Goal: Find specific page/section: Find specific page/section

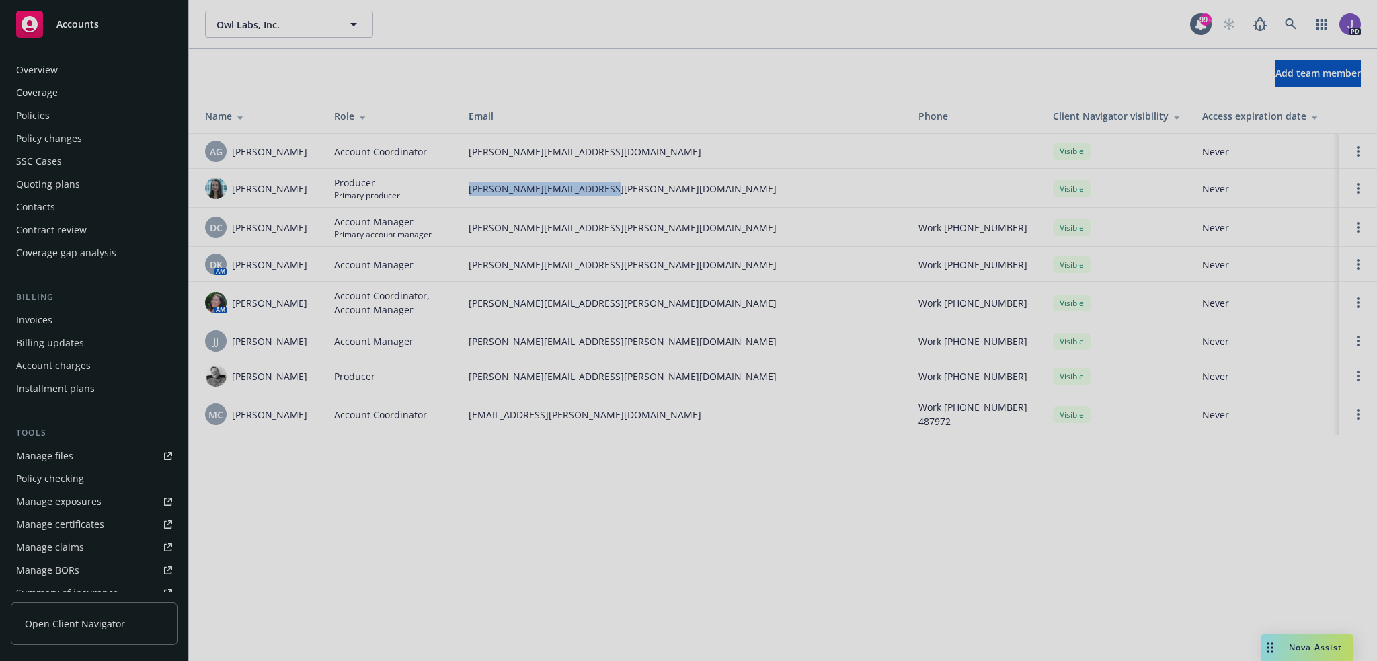
scroll to position [260, 0]
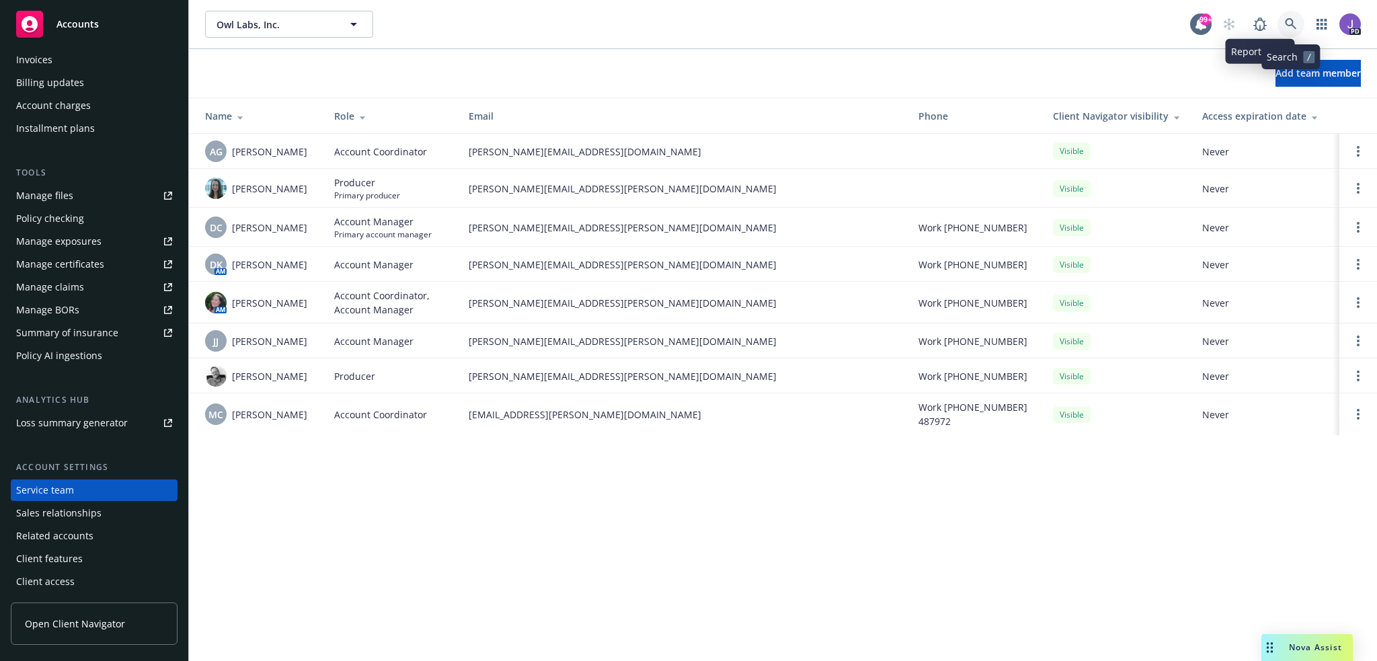
click at [1287, 21] on icon at bounding box center [1291, 24] width 12 height 12
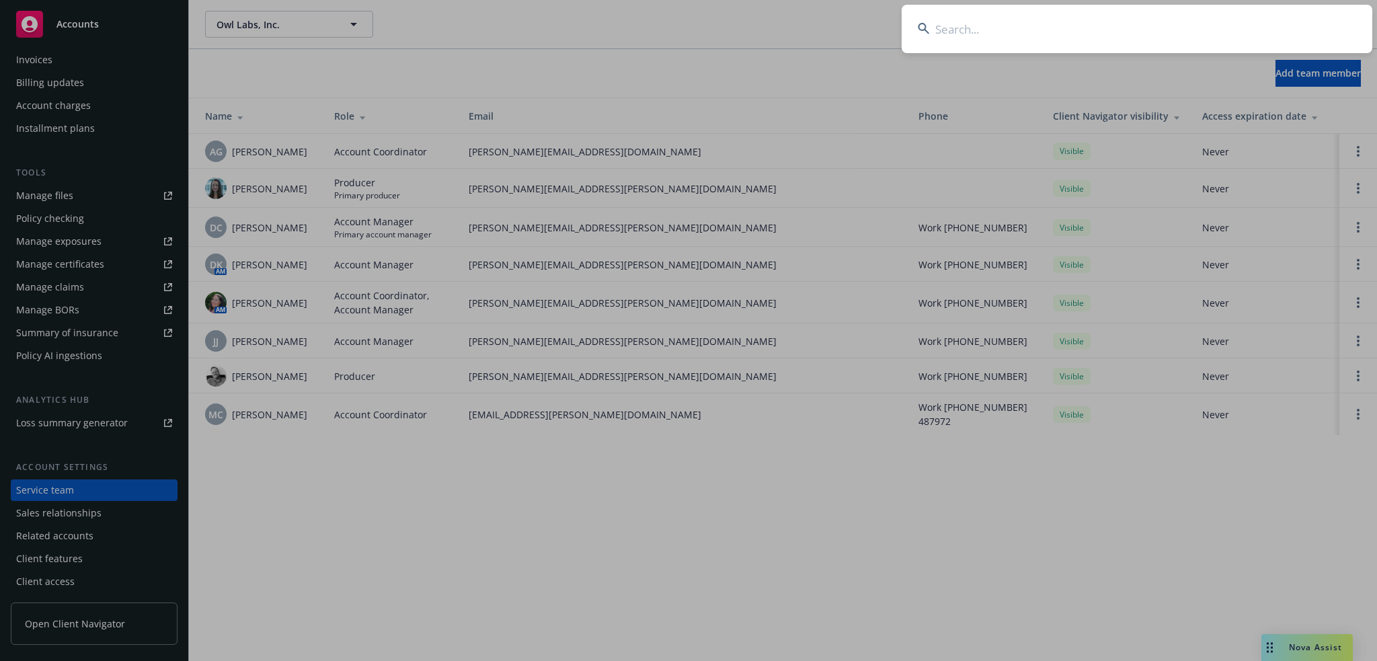
type input "c"
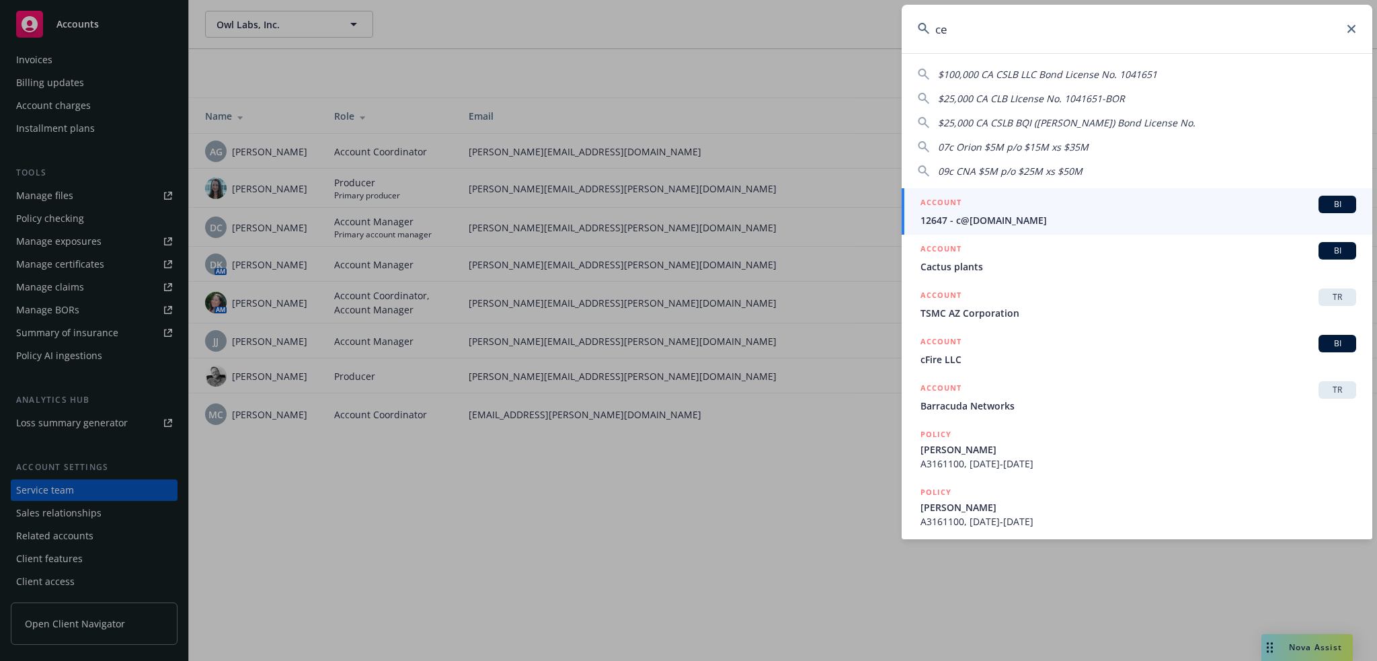
type input "cem"
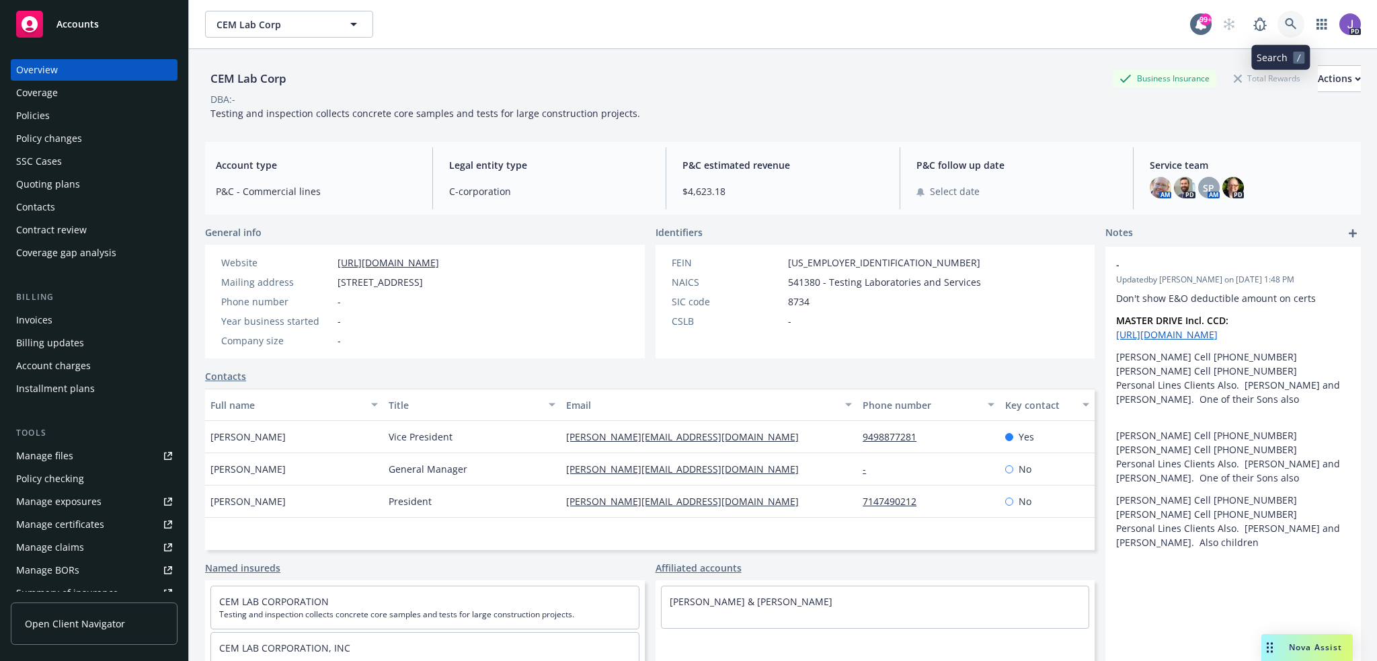
click at [1287, 24] on link at bounding box center [1290, 24] width 27 height 27
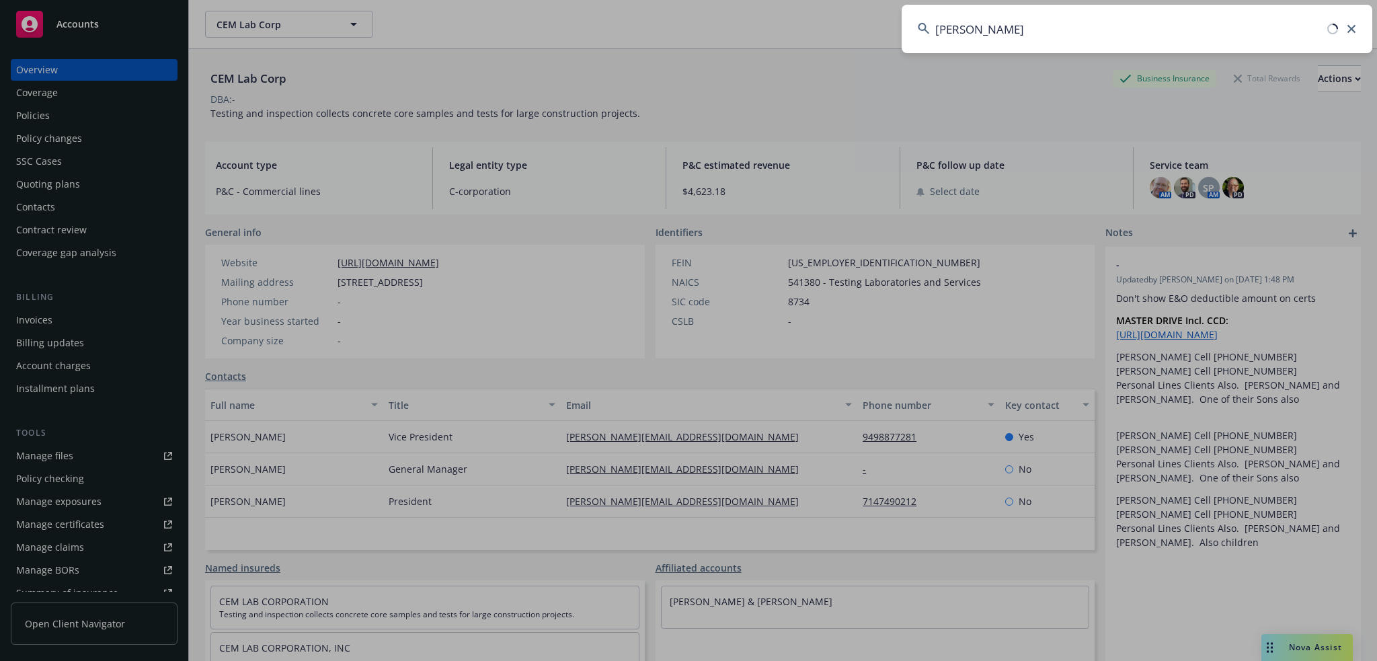
type input "[PERSON_NAME]"
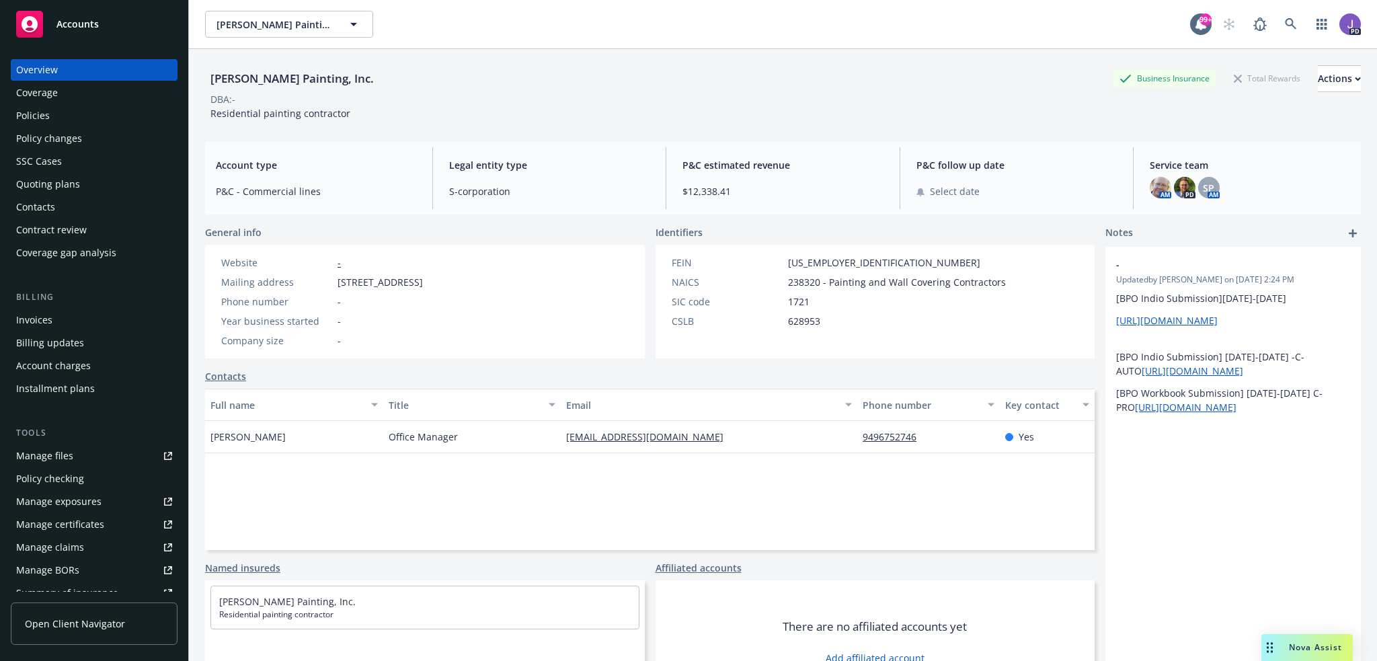
click at [22, 107] on div "Policies" at bounding box center [33, 116] width 34 height 22
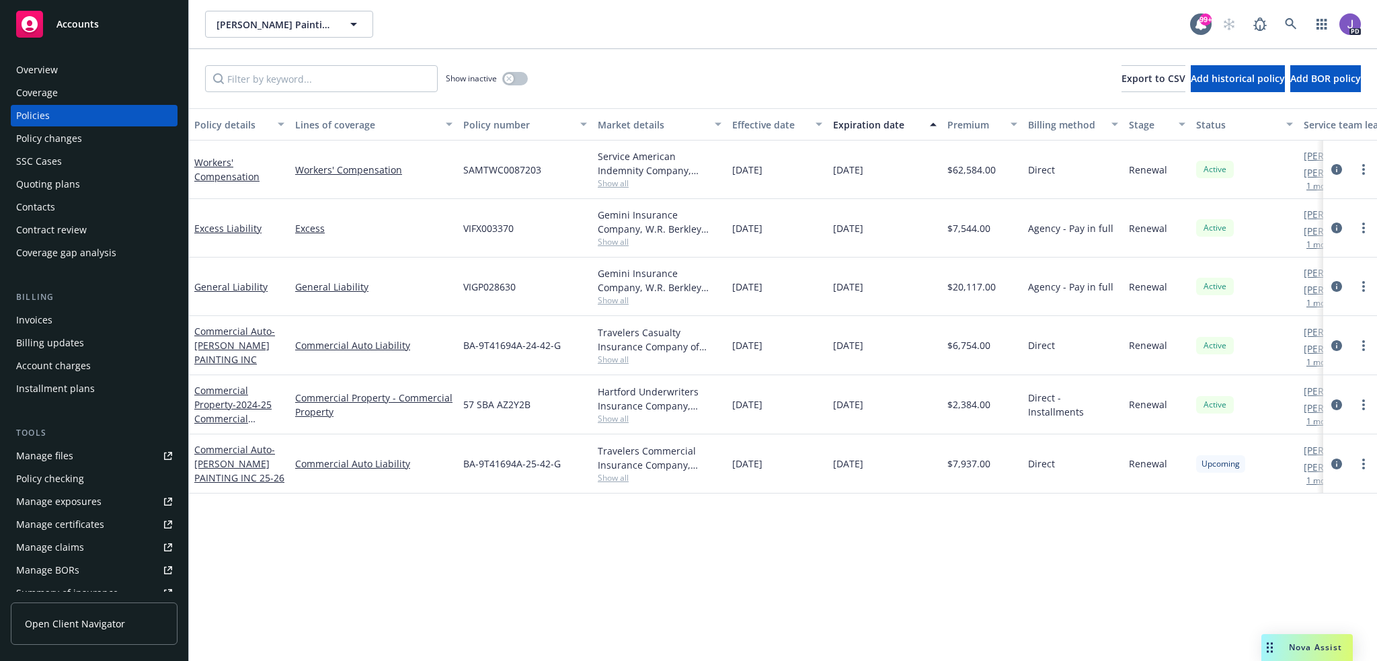
click at [651, 75] on div "Show inactive Export to CSV Add historical policy Add BOR policy" at bounding box center [783, 78] width 1188 height 59
click at [1285, 25] on icon at bounding box center [1291, 24] width 12 height 12
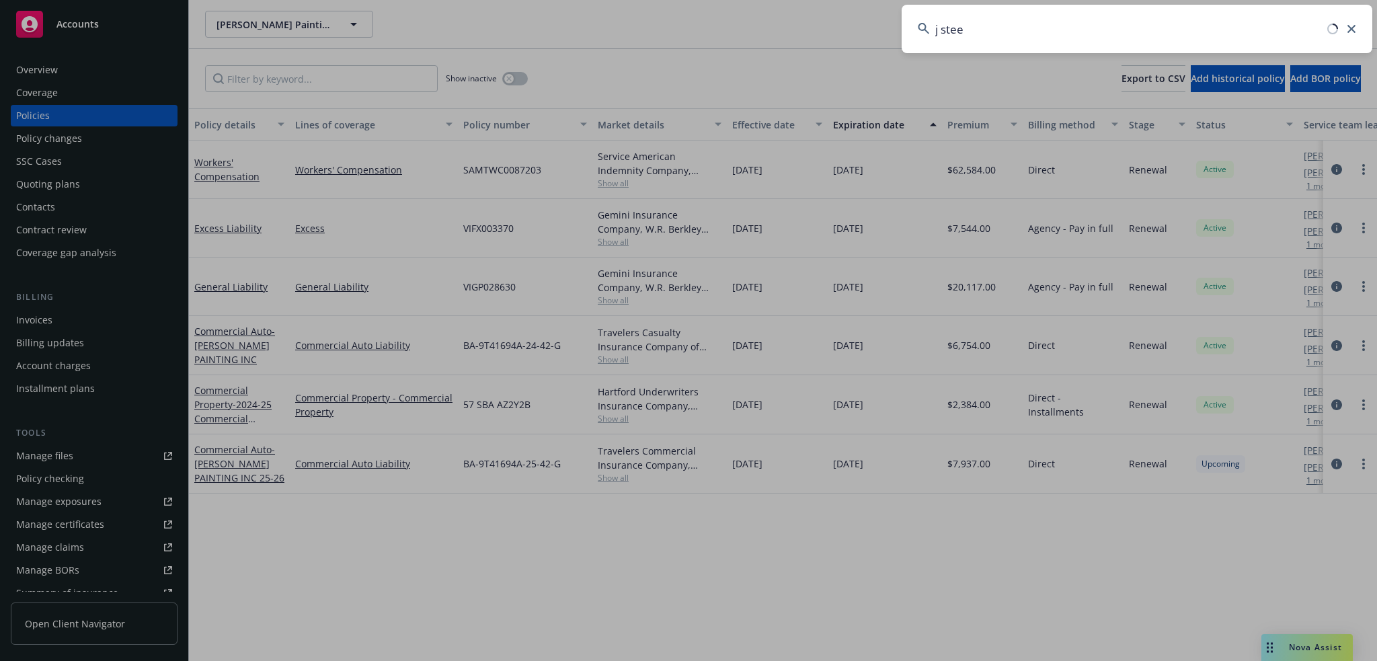
type input "j [PERSON_NAME]"
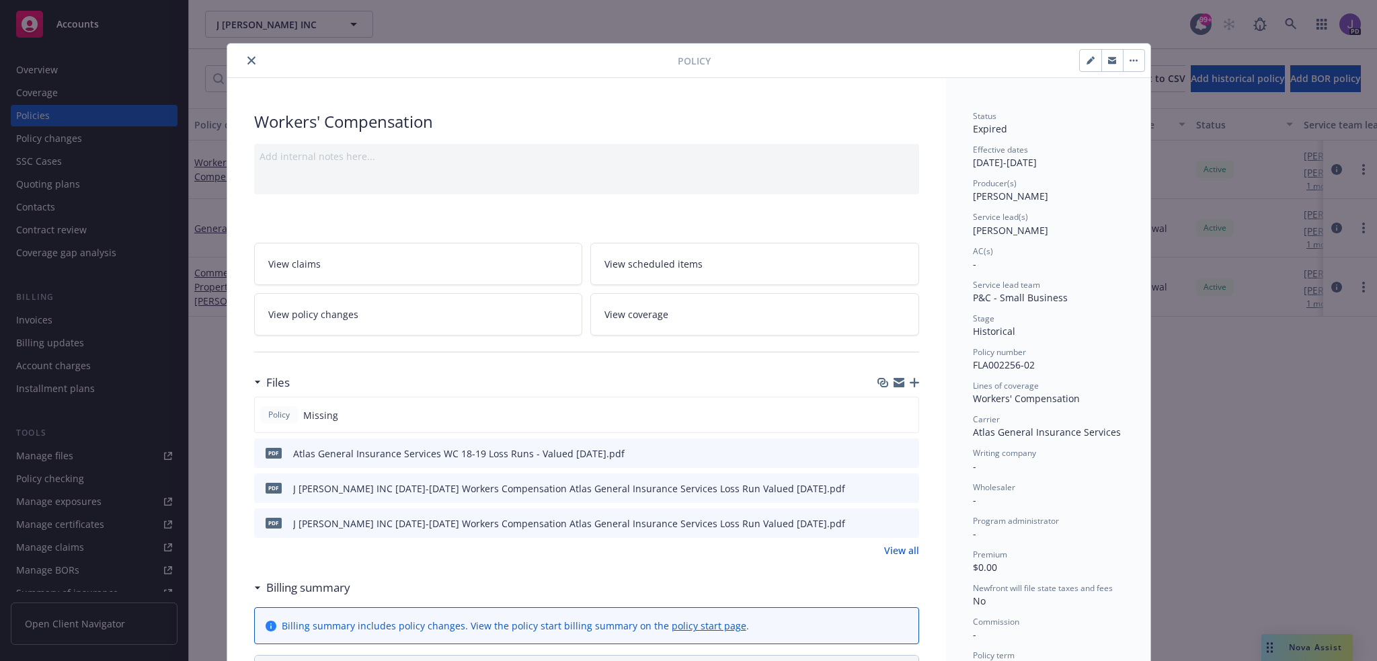
click at [249, 60] on icon "close" at bounding box center [251, 60] width 8 height 8
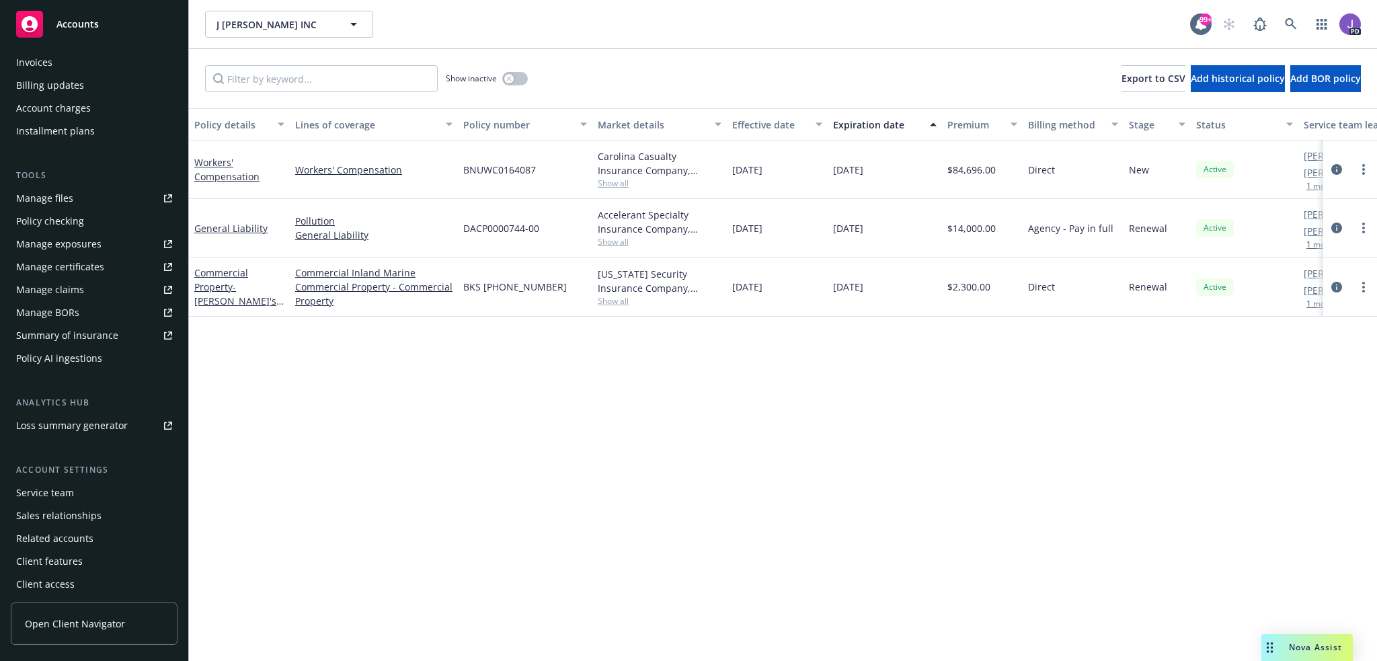
scroll to position [260, 0]
drag, startPoint x: 45, startPoint y: 488, endPoint x: 64, endPoint y: 488, distance: 18.8
click at [46, 488] on div "Service team" at bounding box center [45, 490] width 58 height 22
